Goal: Task Accomplishment & Management: Manage account settings

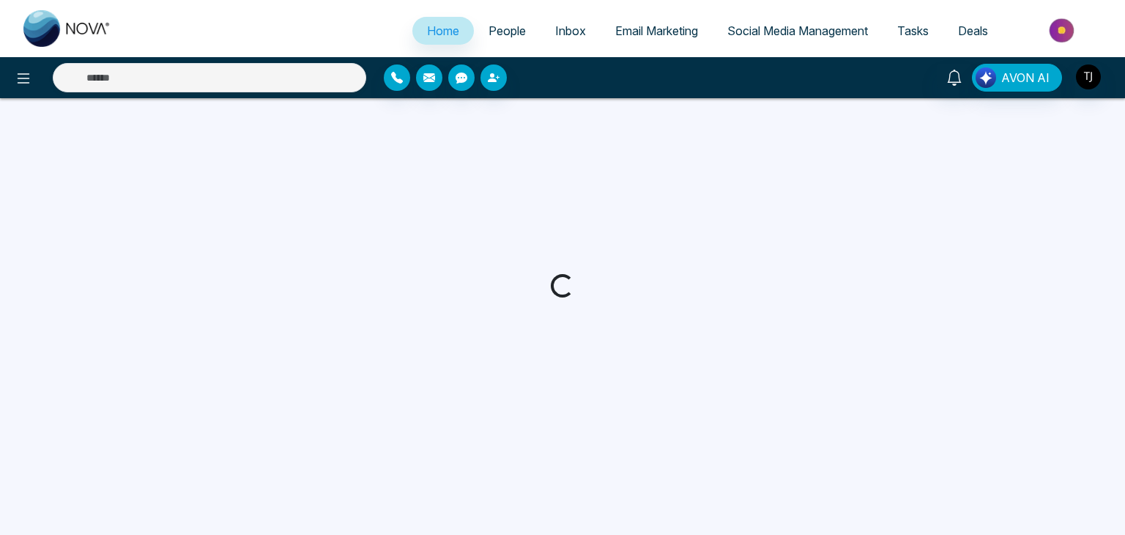
select select "*"
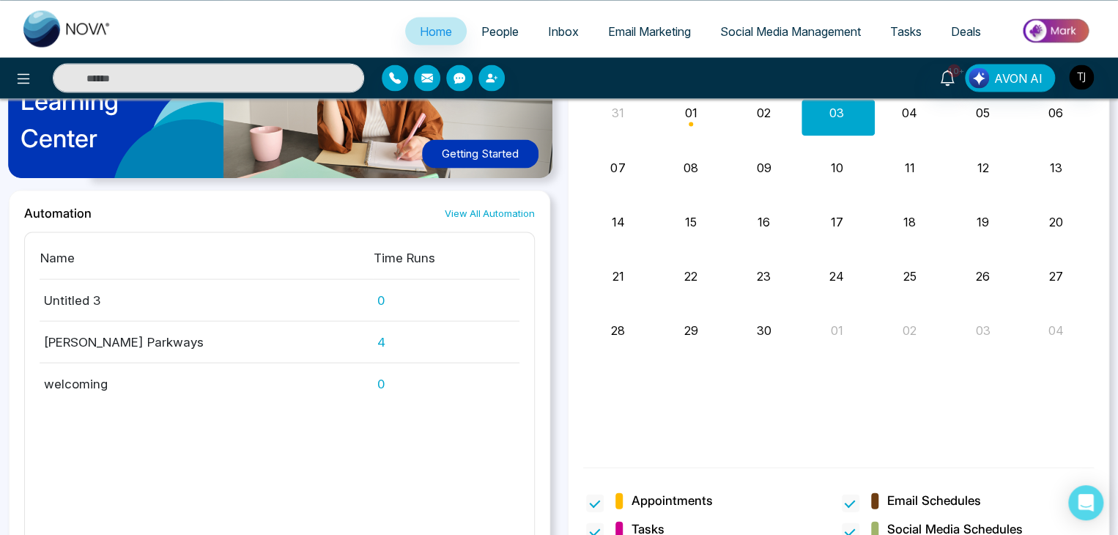
scroll to position [1407, 0]
